Goal: Task Accomplishment & Management: Use online tool/utility

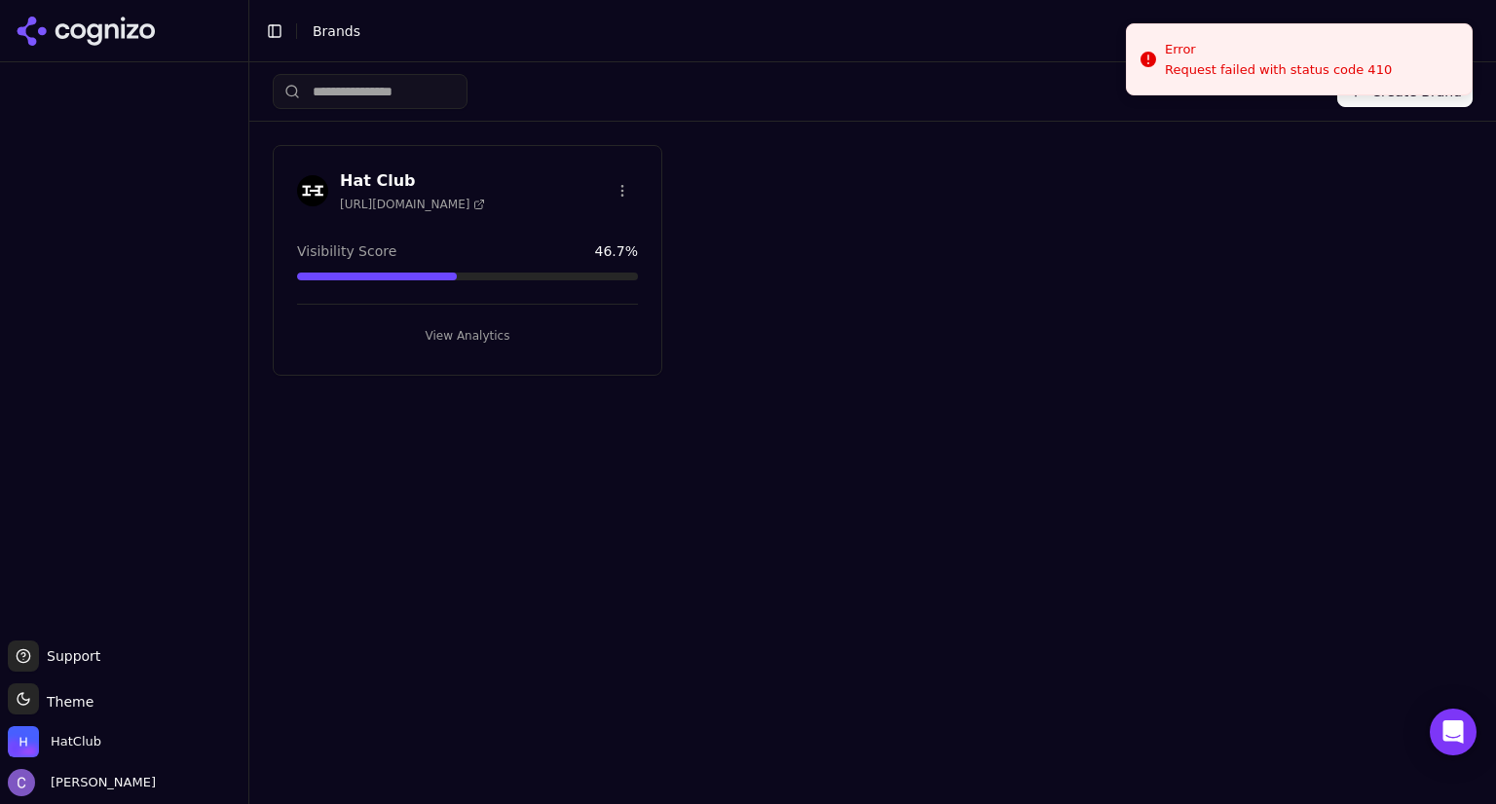
click at [541, 324] on button "View Analytics" at bounding box center [467, 335] width 341 height 31
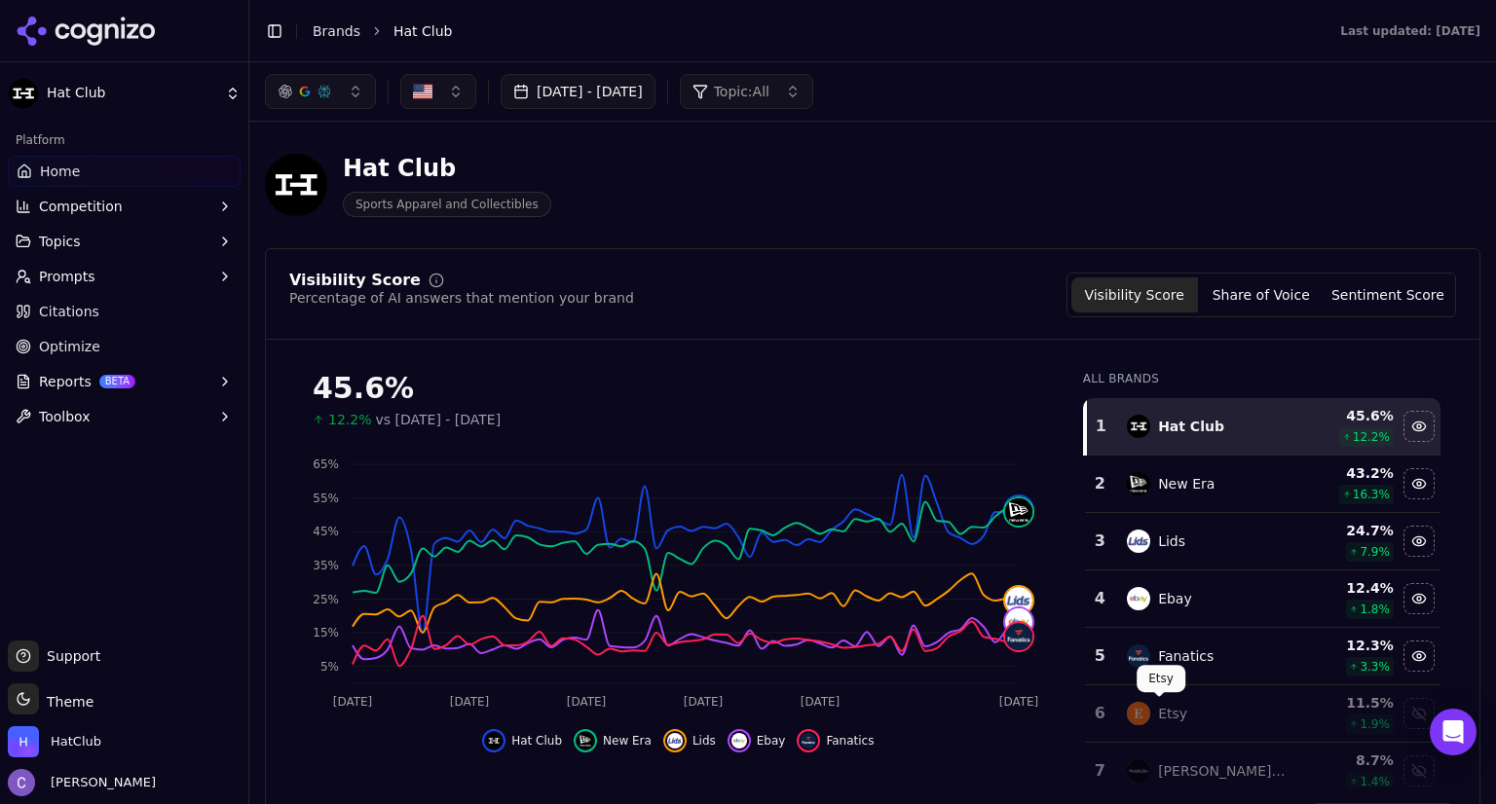
click at [362, 98] on button "button" at bounding box center [320, 91] width 111 height 35
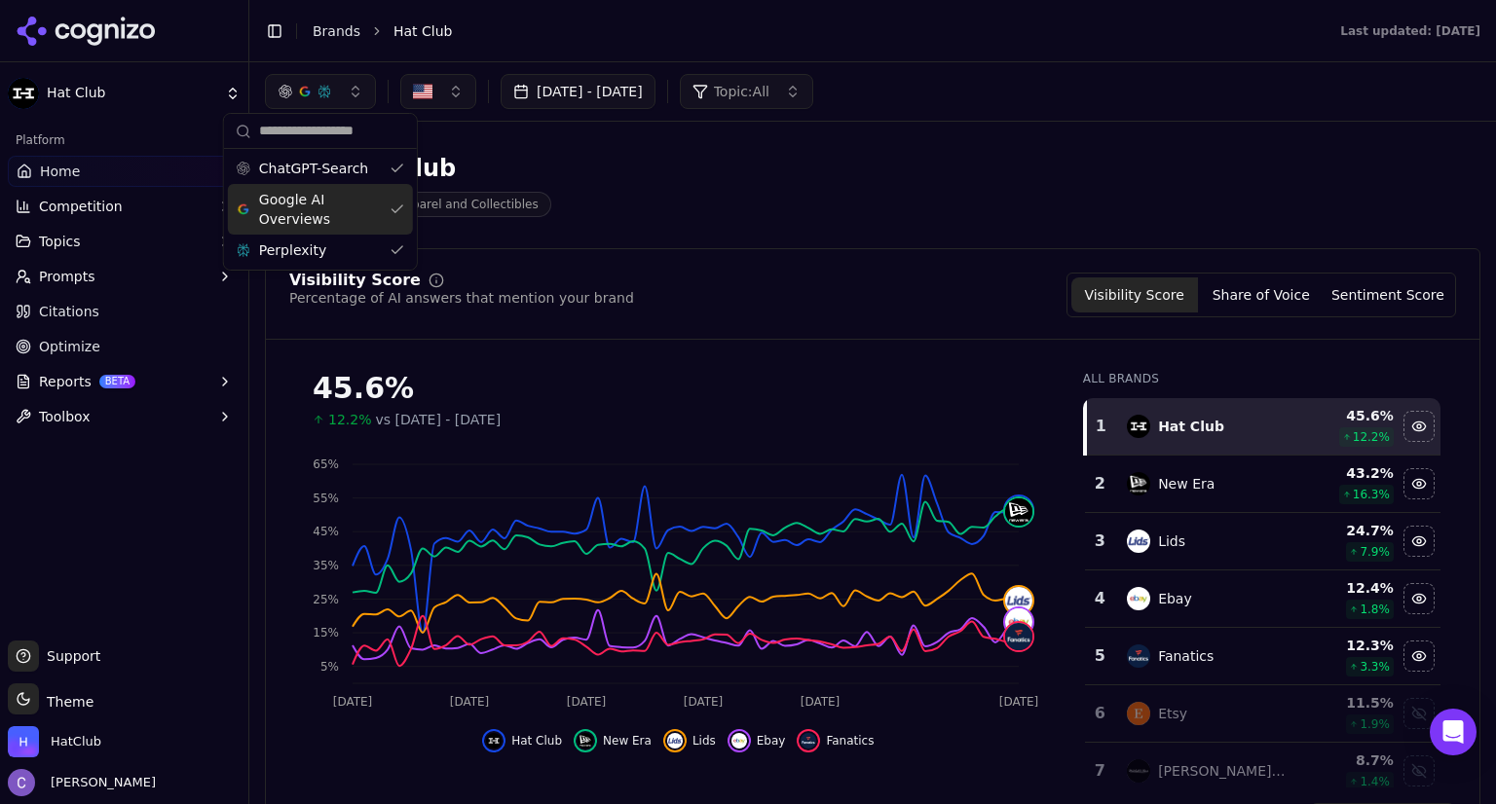
click at [390, 199] on div "Google AI Overviews" at bounding box center [320, 209] width 185 height 51
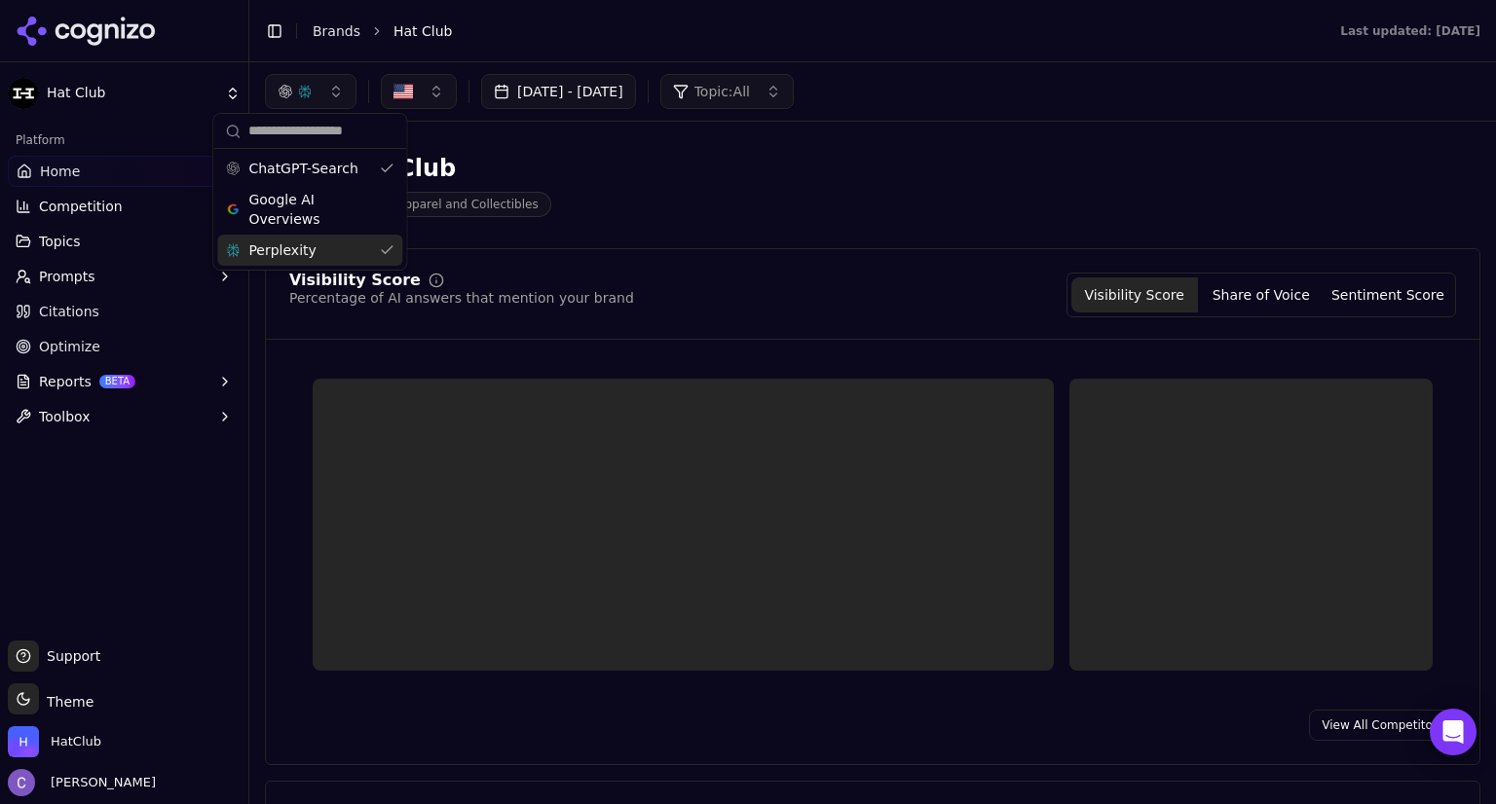
click at [388, 247] on div "Perplexity" at bounding box center [309, 250] width 185 height 31
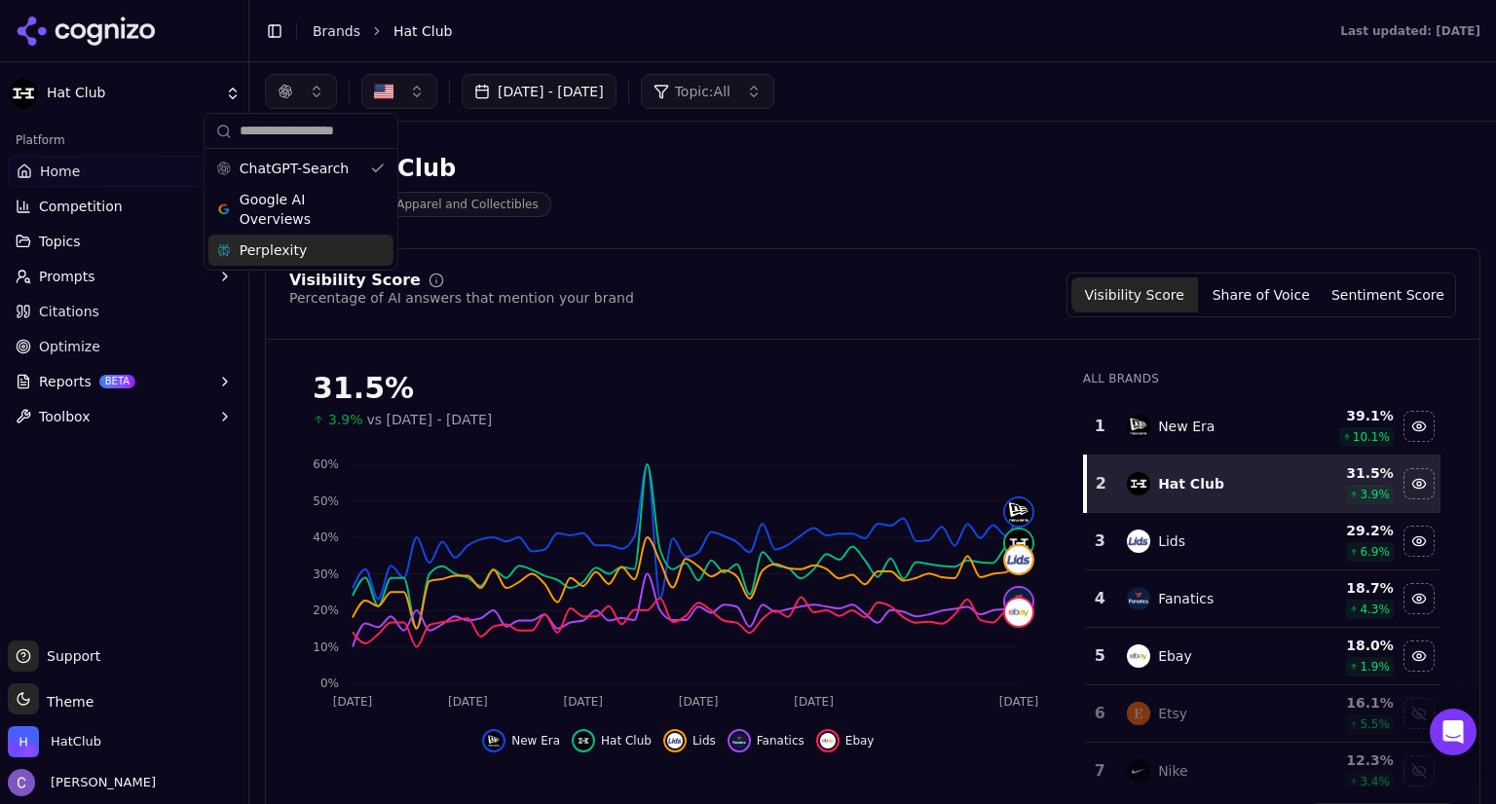
click at [61, 379] on span "Reports" at bounding box center [65, 381] width 53 height 19
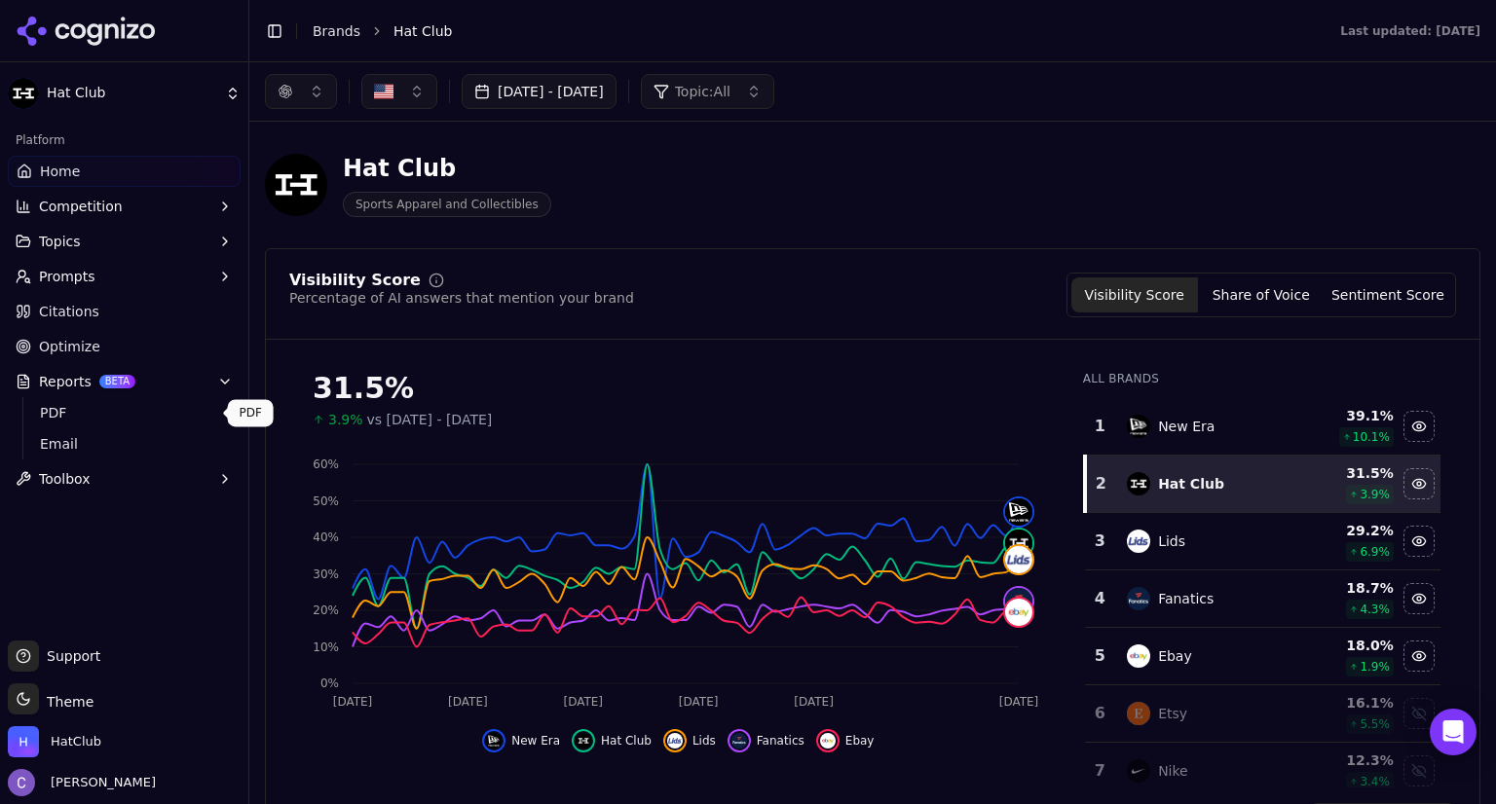
click at [88, 408] on span "PDF" at bounding box center [124, 412] width 169 height 19
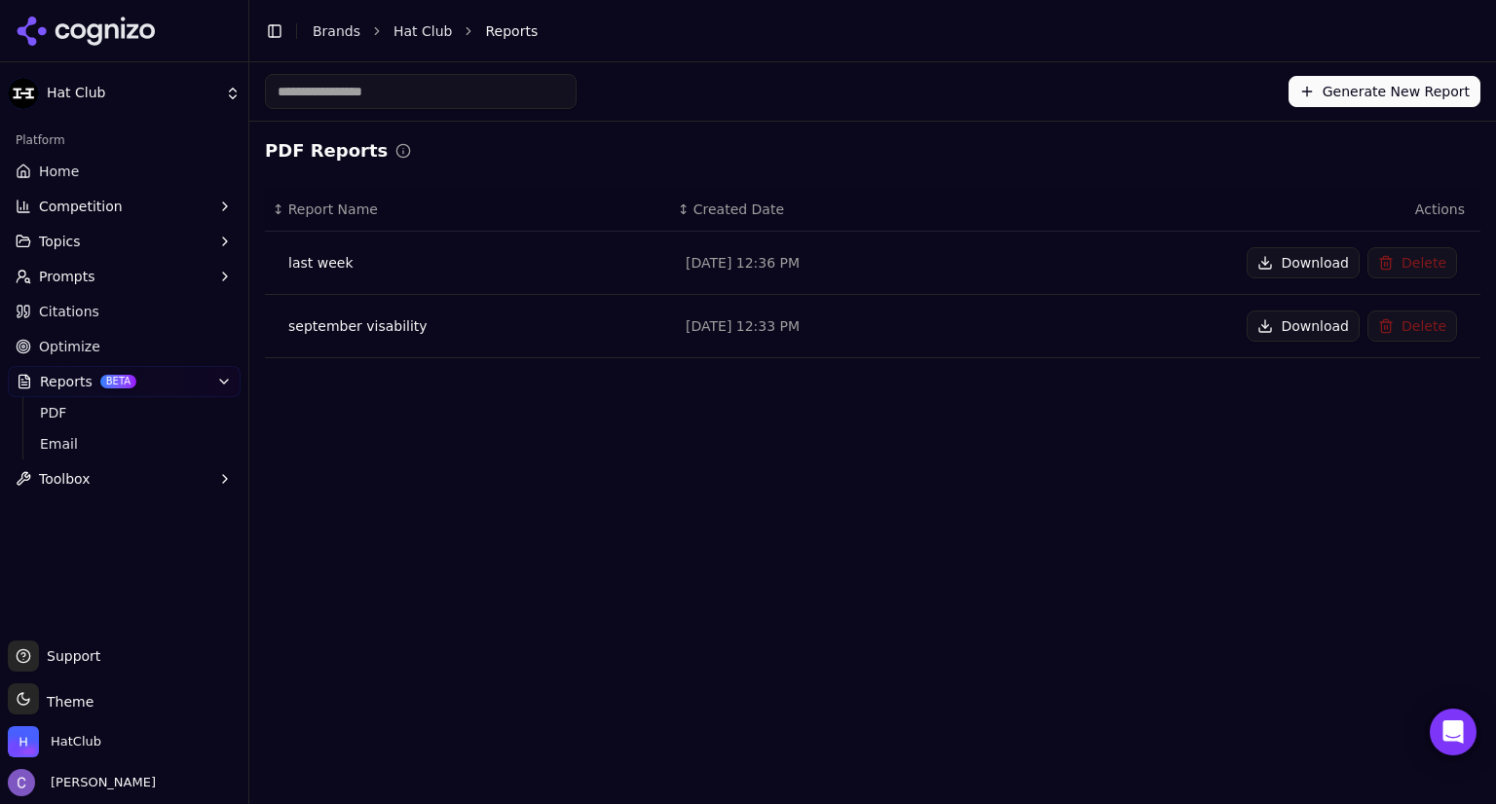
click at [1363, 89] on button "Generate New Report" at bounding box center [1384, 91] width 192 height 31
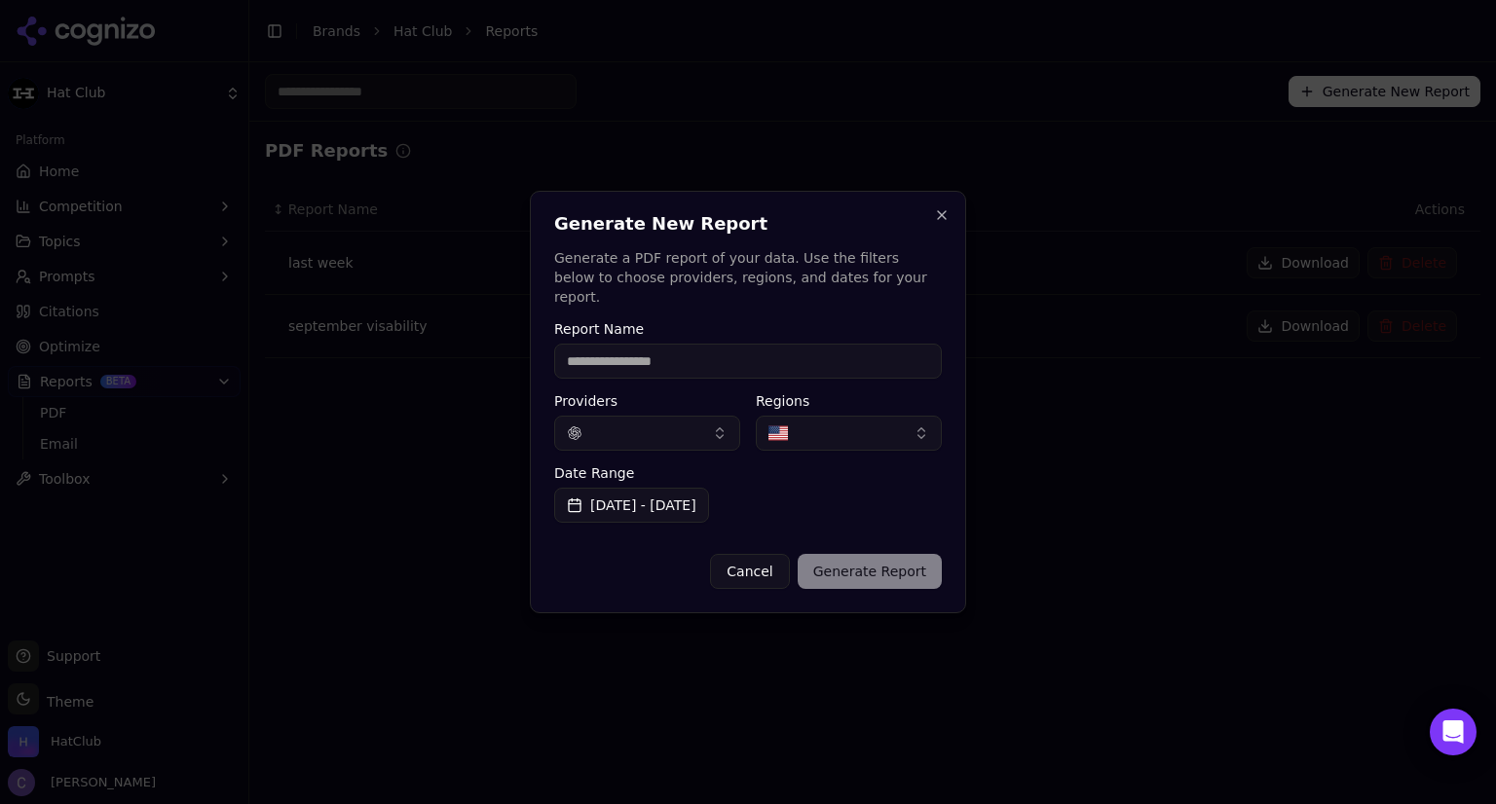
click at [728, 418] on button "button" at bounding box center [647, 433] width 186 height 35
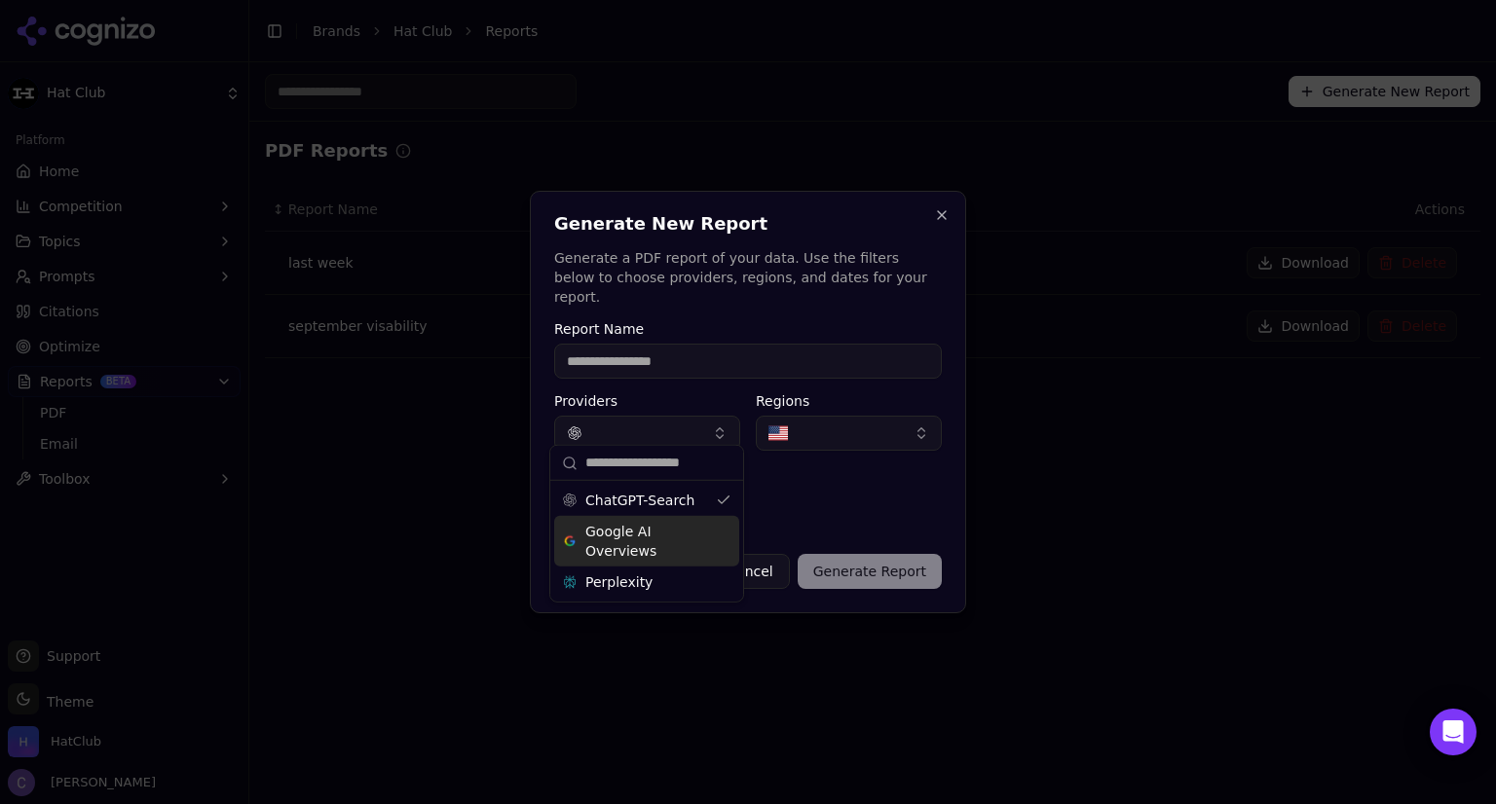
click at [732, 529] on div "Google AI Overviews" at bounding box center [646, 541] width 185 height 51
click at [725, 583] on div "Perplexity" at bounding box center [646, 582] width 185 height 31
click at [923, 483] on div "Date Range [DATE] - [DATE]" at bounding box center [748, 494] width 388 height 56
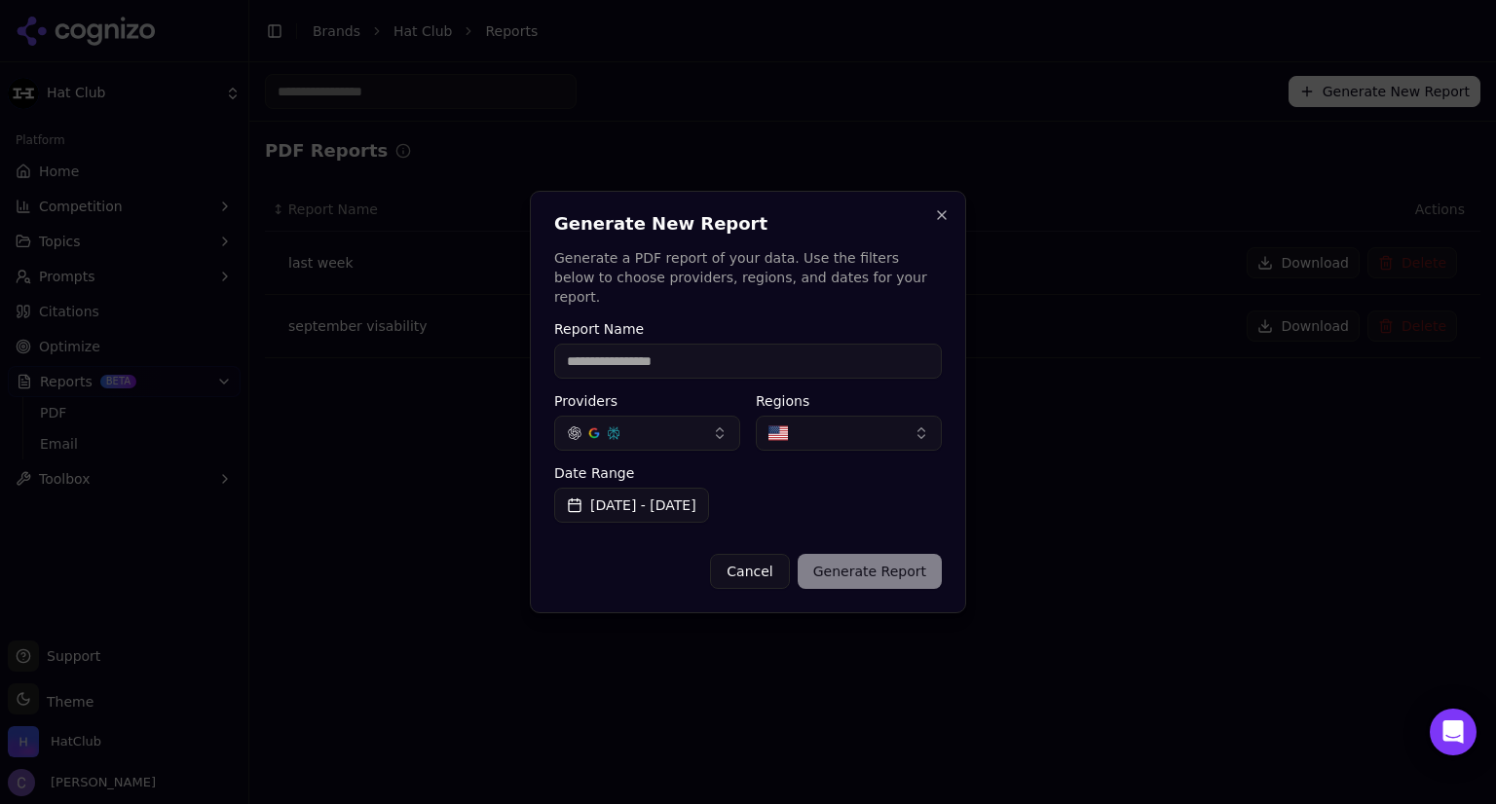
click at [750, 352] on input "Report Name" at bounding box center [748, 361] width 388 height 35
type input "**********"
click at [884, 554] on button "Generate Report" at bounding box center [870, 571] width 144 height 35
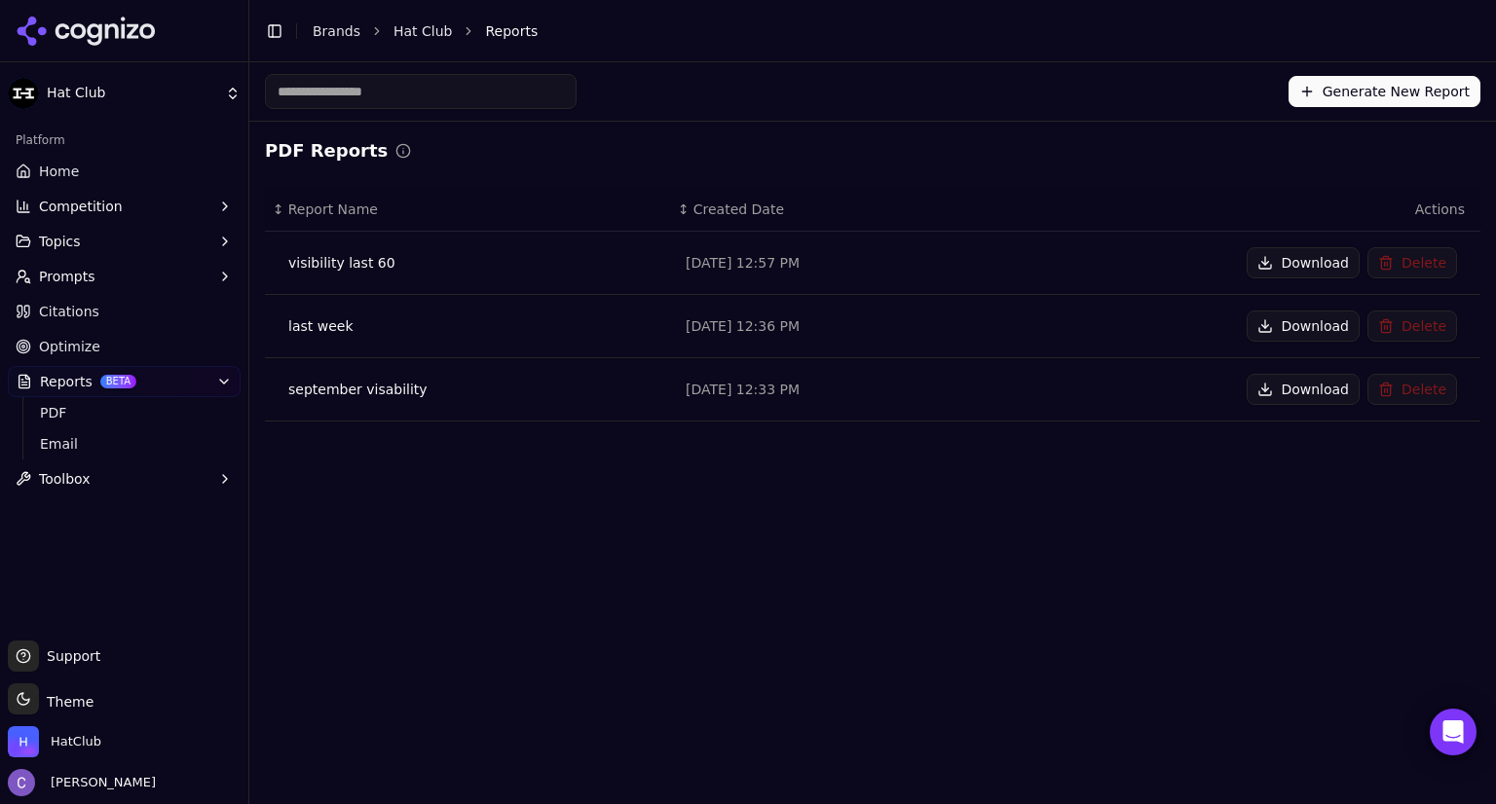
click at [1297, 268] on button "Download" at bounding box center [1303, 262] width 113 height 31
click at [95, 347] on link "Optimize" at bounding box center [124, 346] width 233 height 31
